Goal: Navigation & Orientation: Find specific page/section

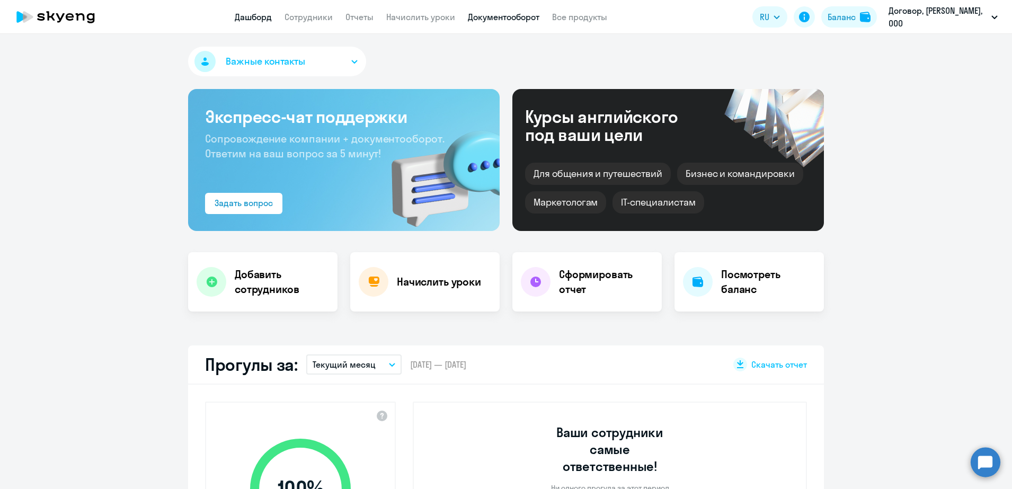
click at [498, 15] on link "Документооборот" at bounding box center [503, 17] width 71 height 11
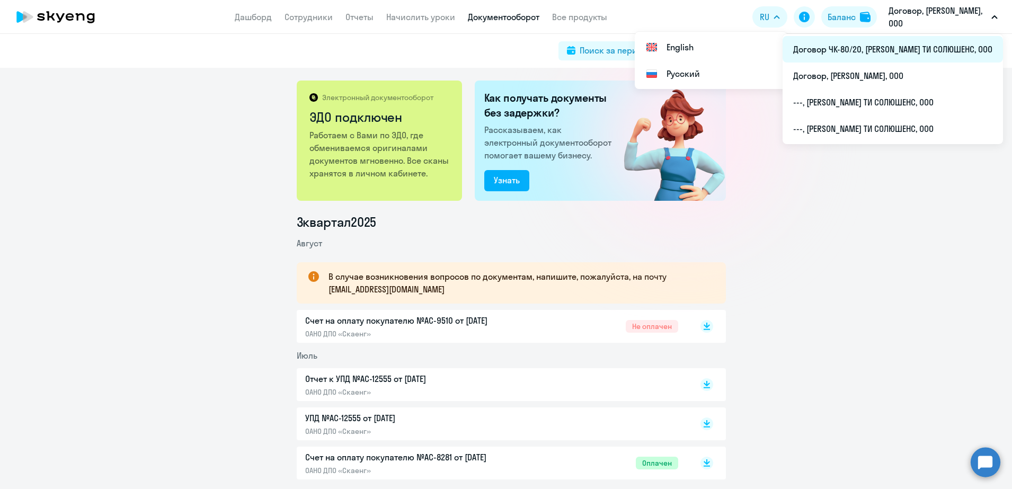
click at [933, 50] on li "Договор ЧК-80/20, [PERSON_NAME] ТИ СОЛЮШЕНС, ООО" at bounding box center [892, 49] width 220 height 26
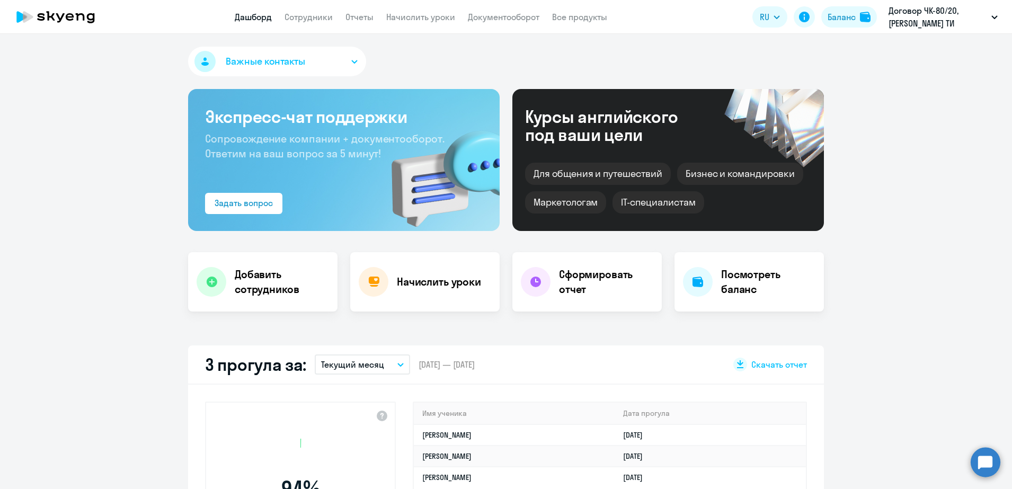
select select "30"
click at [517, 15] on link "Документооборот" at bounding box center [503, 17] width 71 height 11
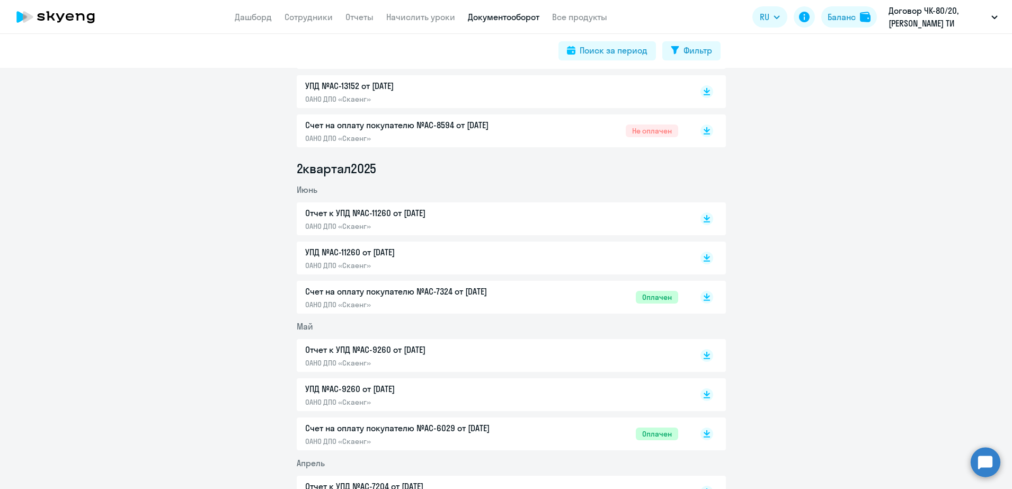
scroll to position [530, 0]
